Goal: Task Accomplishment & Management: Use online tool/utility

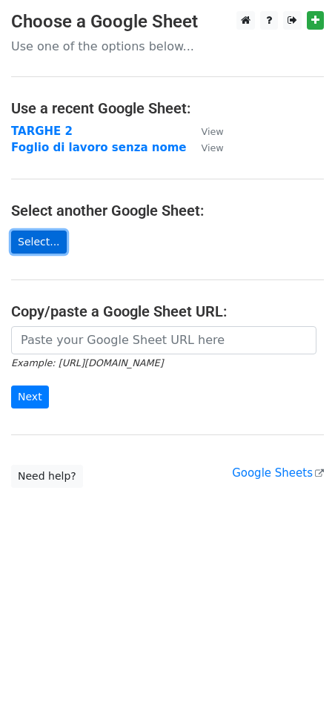
click at [24, 248] on link "Select..." at bounding box center [39, 242] width 56 height 23
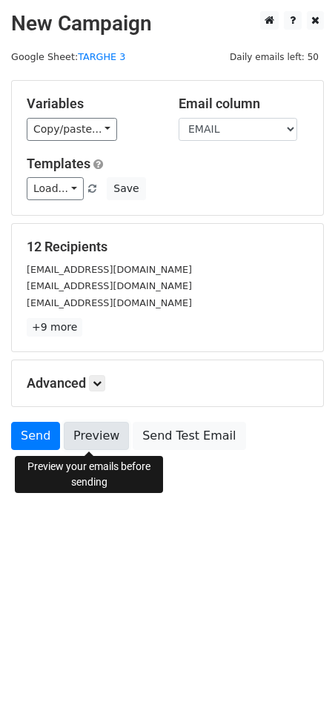
click at [90, 431] on link "Preview" at bounding box center [96, 436] width 65 height 28
click at [93, 440] on link "Preview" at bounding box center [96, 436] width 65 height 28
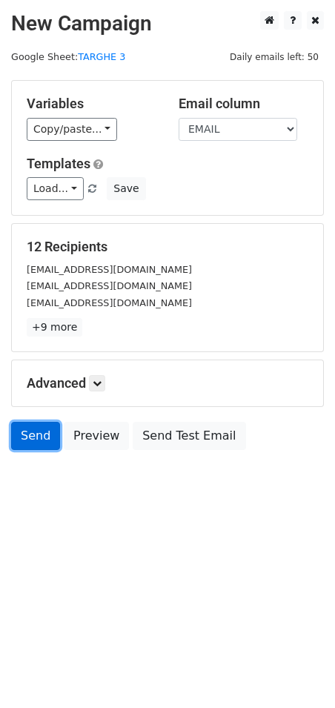
click at [27, 436] on link "Send" at bounding box center [35, 436] width 49 height 28
